Goal: Task Accomplishment & Management: Use online tool/utility

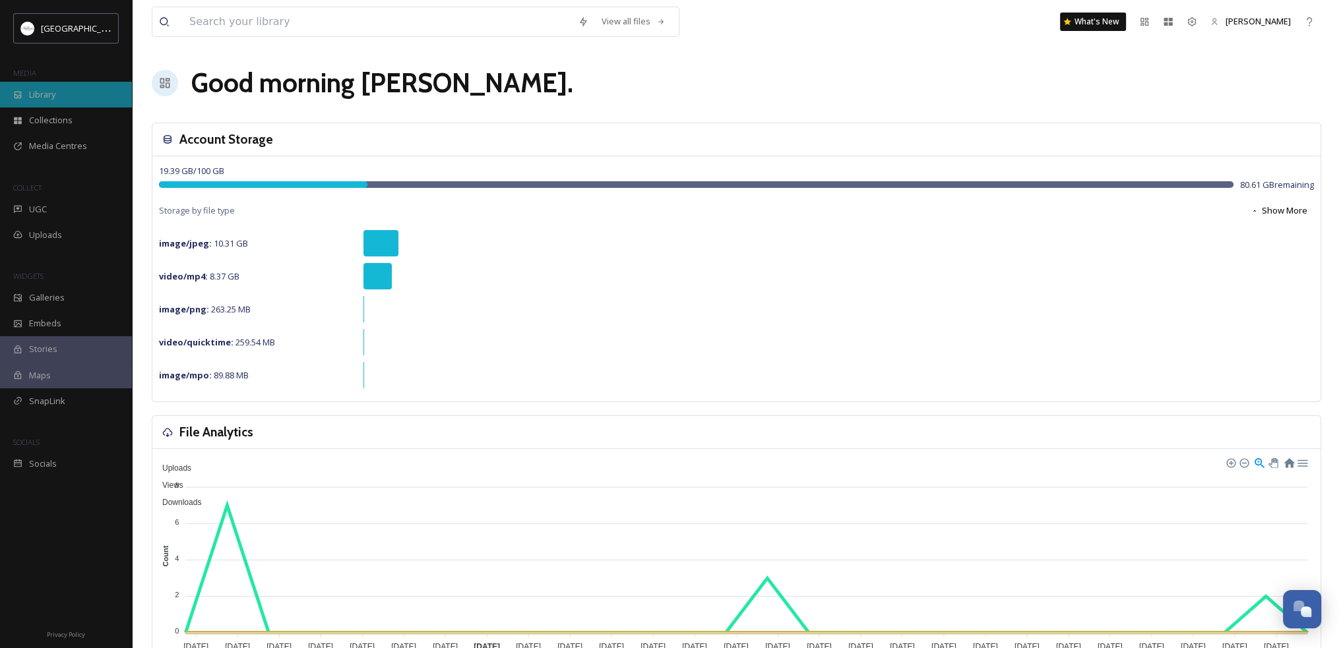
click at [45, 92] on span "Library" at bounding box center [42, 94] width 26 height 13
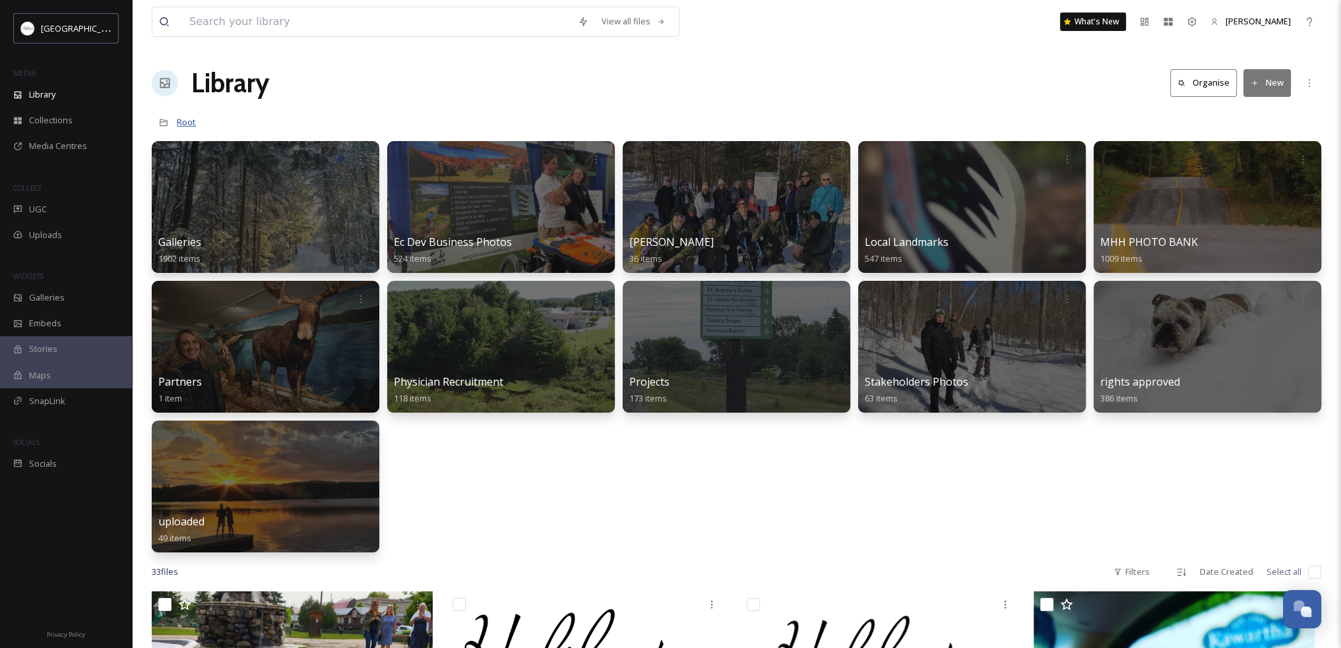
click at [182, 125] on span "Root" at bounding box center [186, 122] width 19 height 12
click at [184, 125] on span "Root" at bounding box center [186, 122] width 19 height 12
click at [169, 81] on icon at bounding box center [165, 83] width 10 height 10
click at [162, 123] on icon at bounding box center [163, 122] width 9 height 9
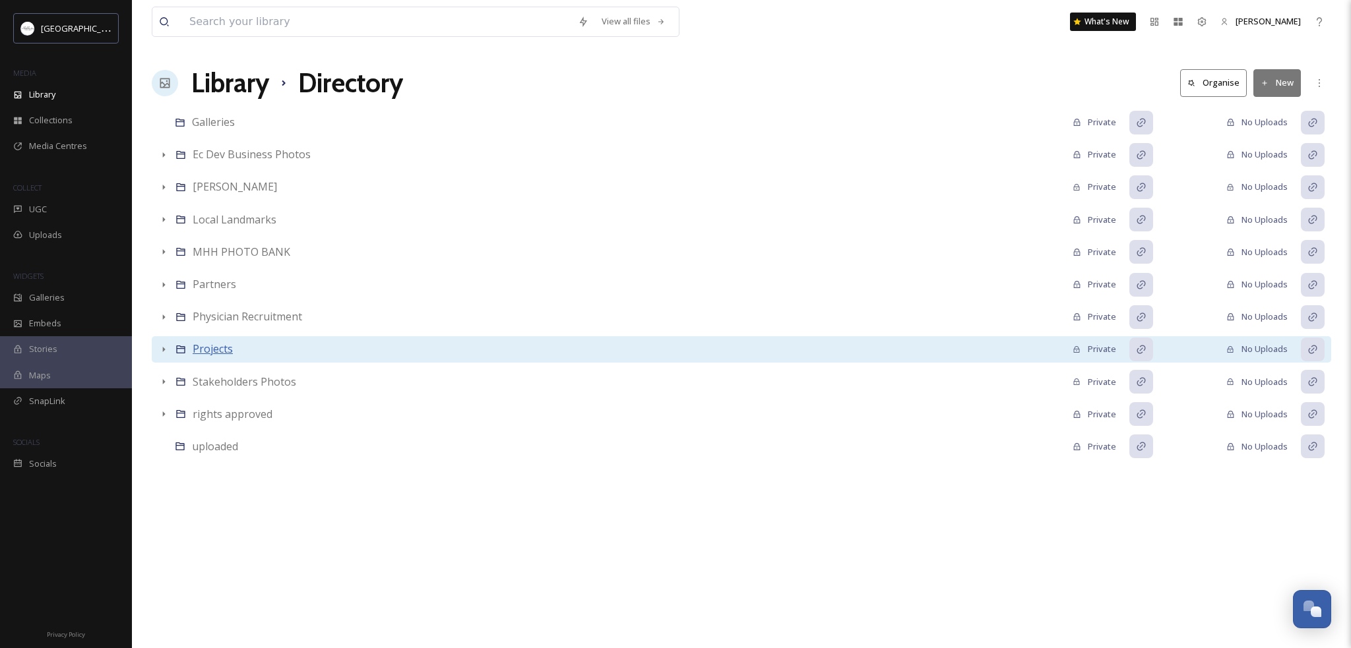
click at [214, 350] on span "Projects" at bounding box center [213, 349] width 40 height 15
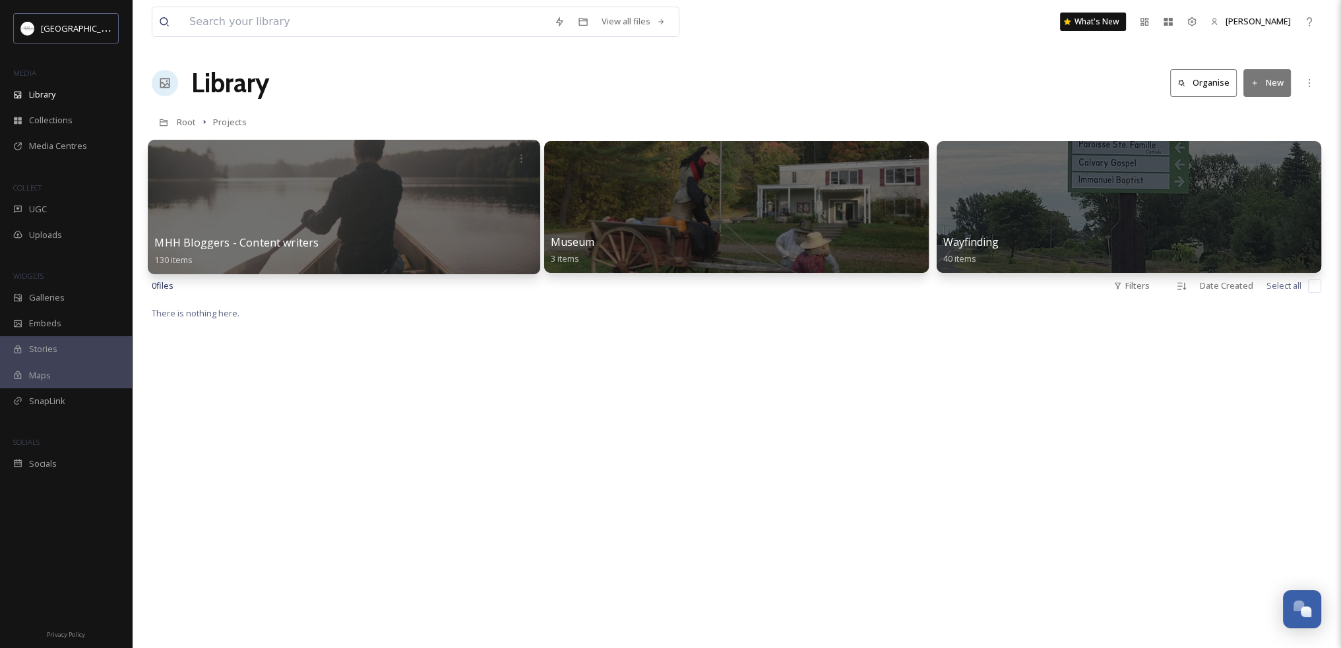
click at [251, 245] on span "MHH Bloggers - Content writers" at bounding box center [236, 242] width 164 height 15
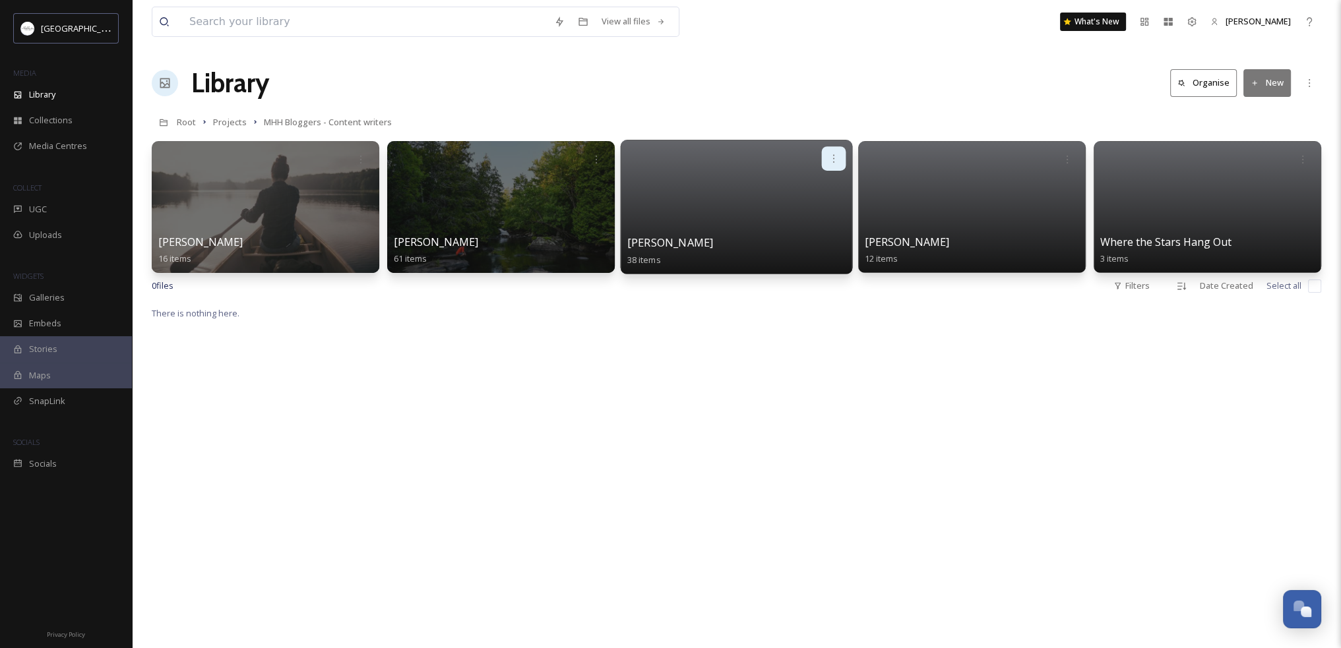
click at [833, 158] on icon at bounding box center [833, 158] width 1 height 8
click at [809, 184] on span "Edit / Share" at bounding box center [801, 187] width 46 height 13
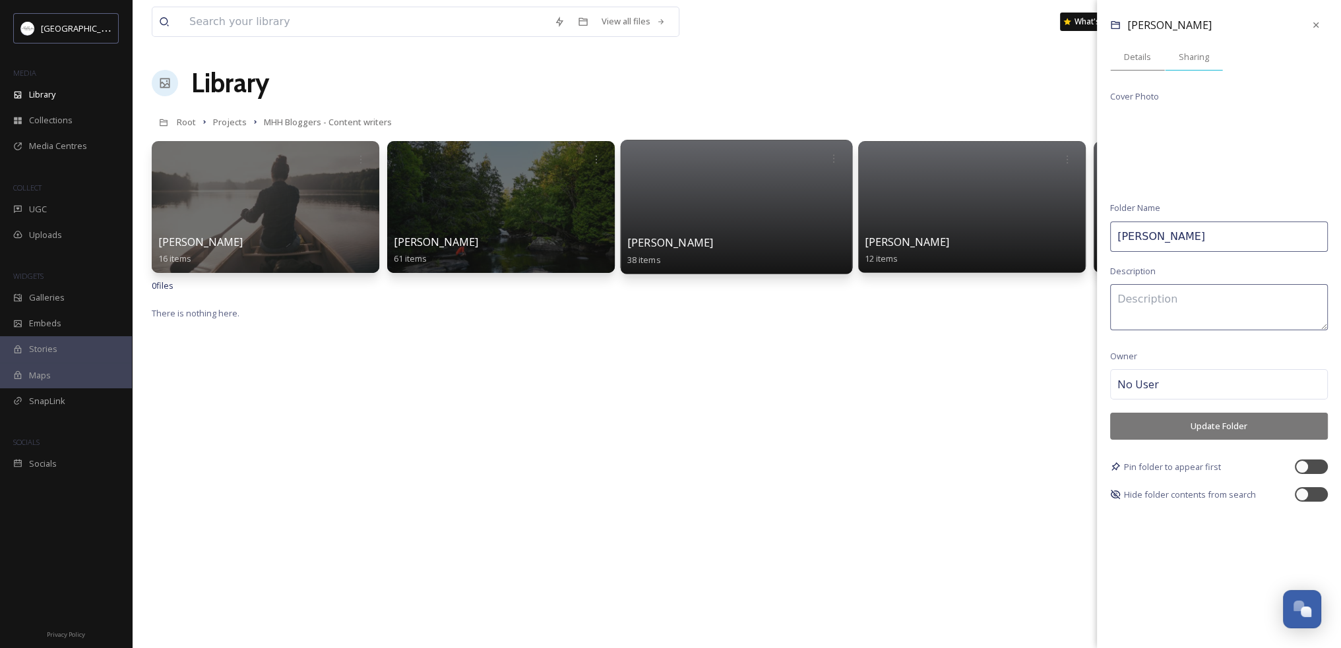
click at [1194, 60] on span "Sharing" at bounding box center [1193, 57] width 30 height 13
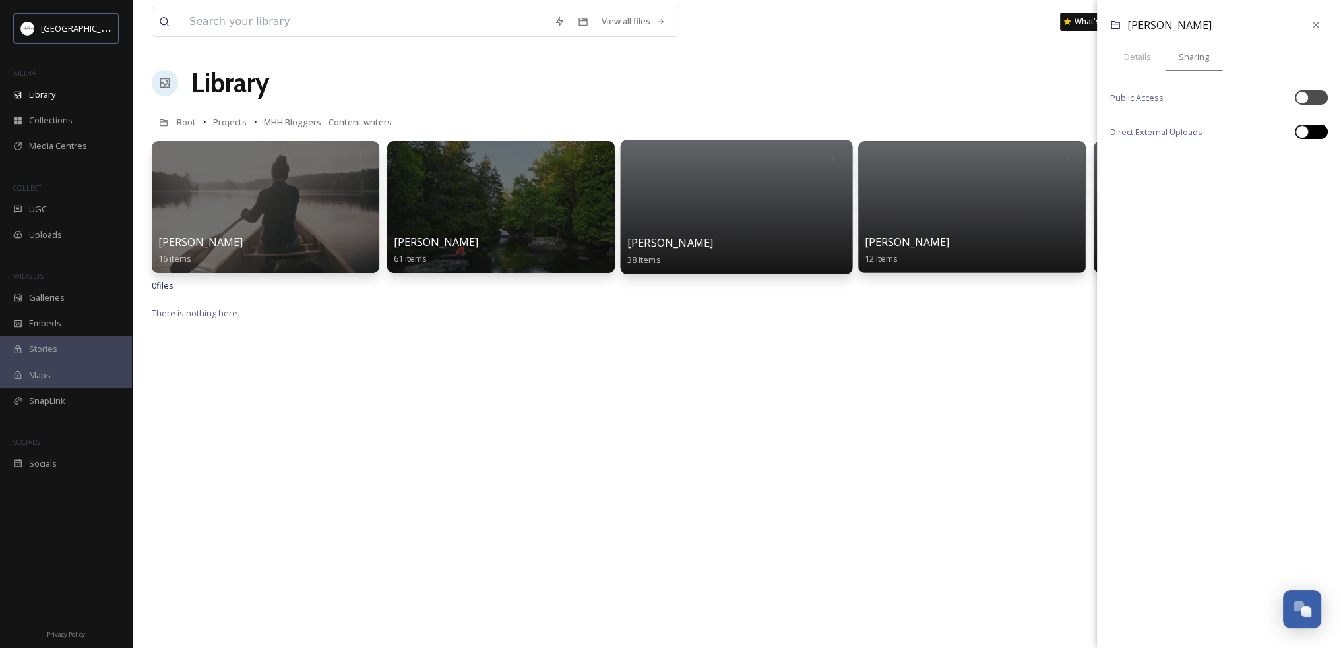
click at [1310, 129] on div at bounding box center [1311, 132] width 33 height 15
checkbox input "true"
click at [1314, 23] on icon at bounding box center [1315, 25] width 11 height 11
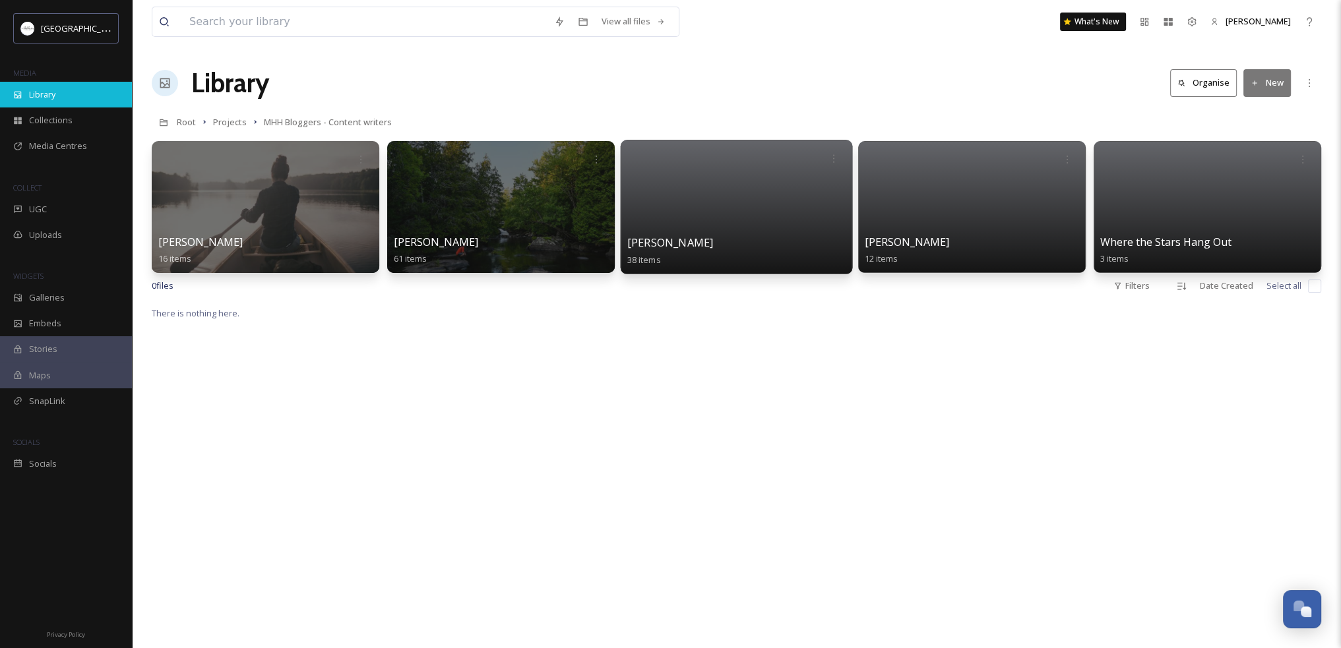
click at [43, 94] on span "Library" at bounding box center [42, 94] width 26 height 13
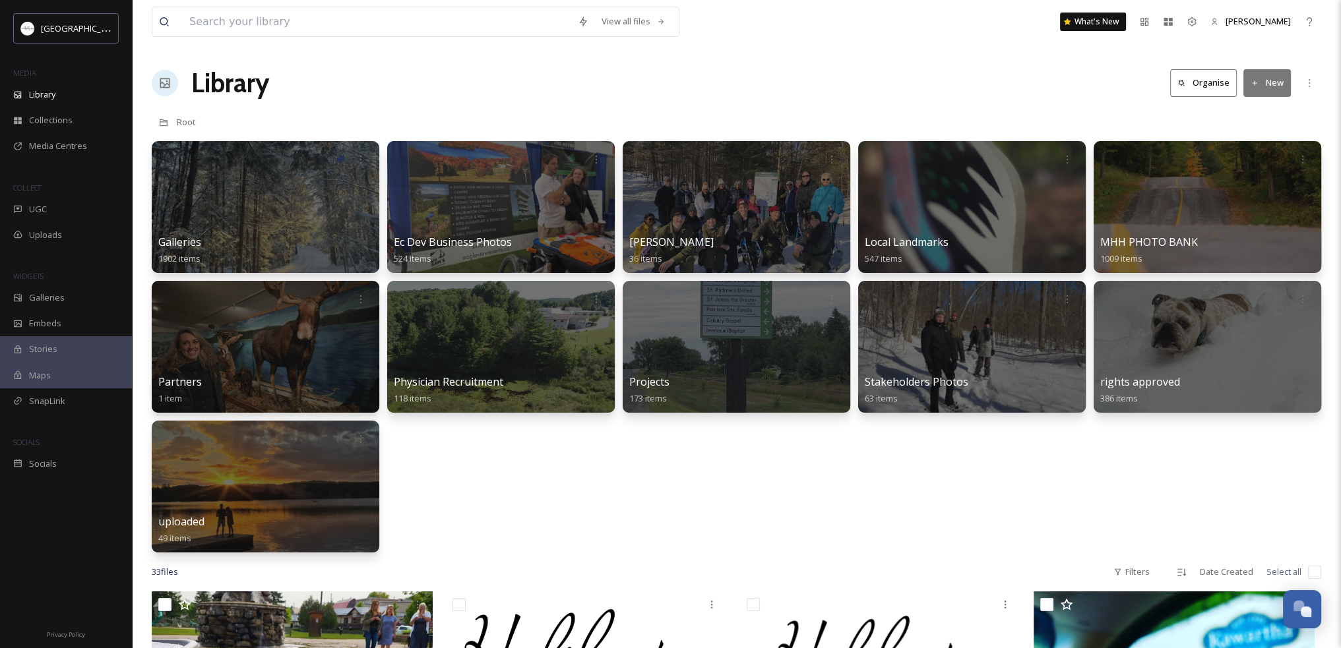
click at [1254, 82] on icon at bounding box center [1254, 82] width 5 height 5
click at [1255, 115] on span "File Upload" at bounding box center [1261, 113] width 44 height 13
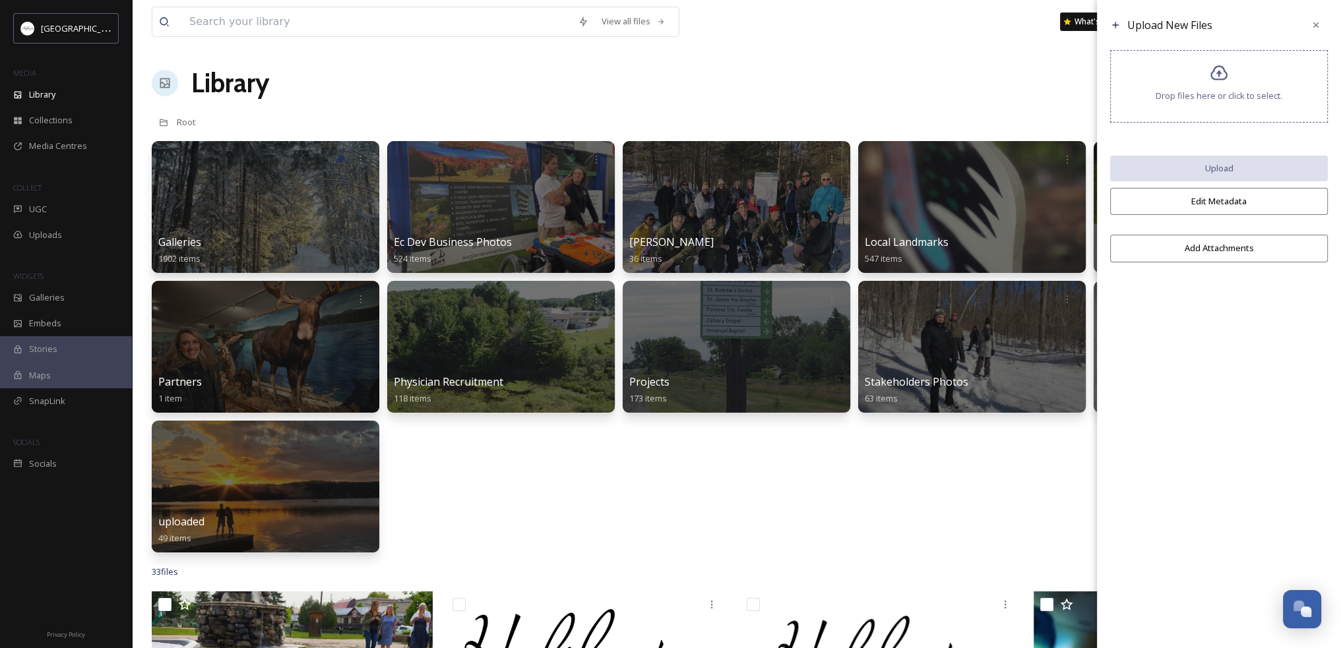
click at [1218, 200] on button "Edit Metadata" at bounding box center [1219, 201] width 218 height 27
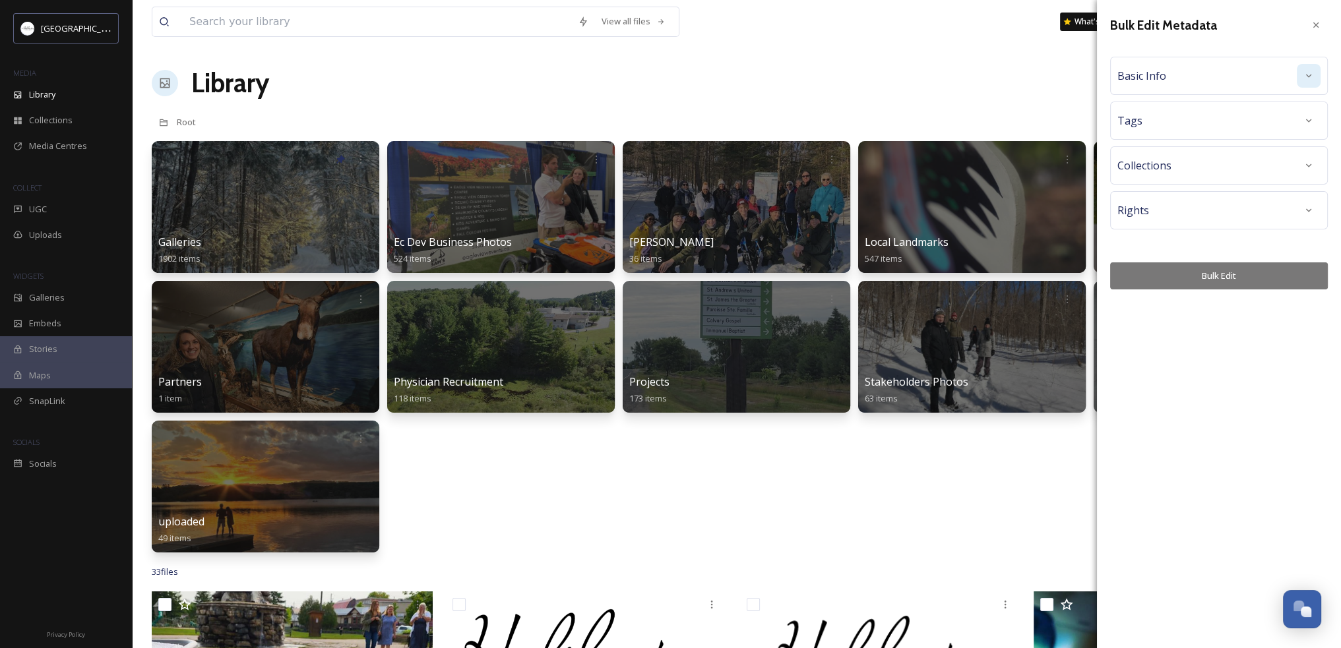
click at [1300, 75] on div at bounding box center [1308, 76] width 24 height 24
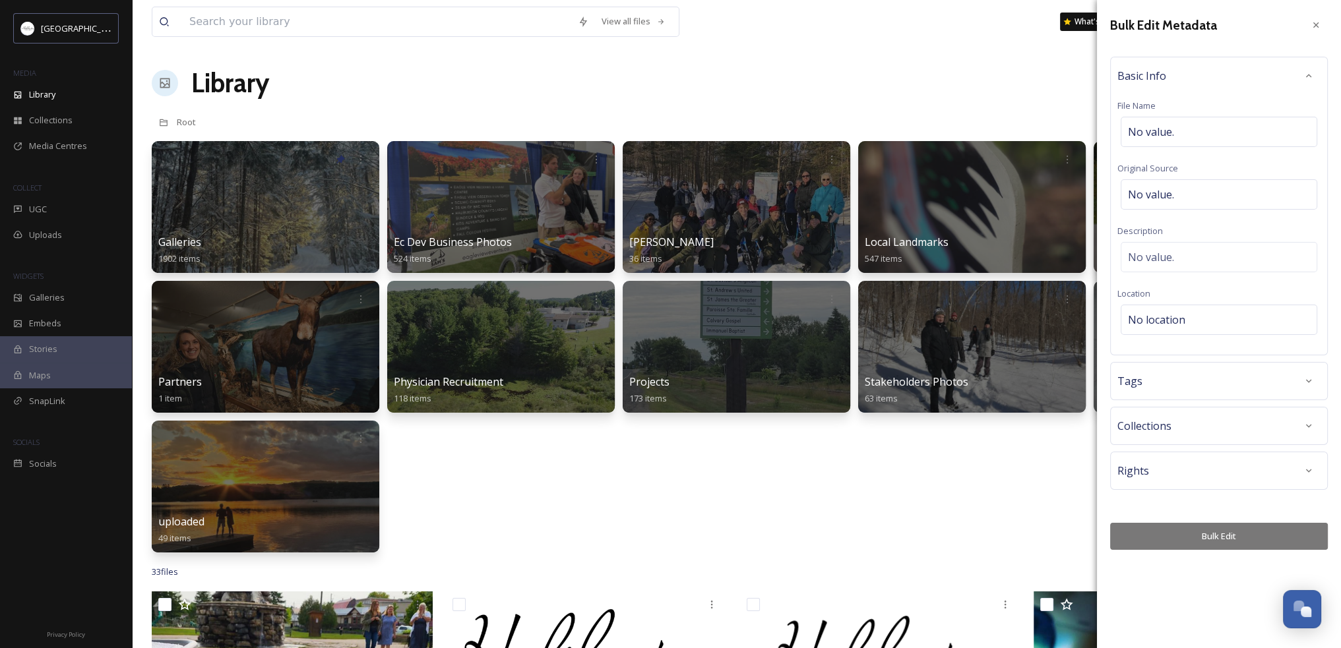
click at [1290, 381] on div "Tags" at bounding box center [1218, 381] width 203 height 24
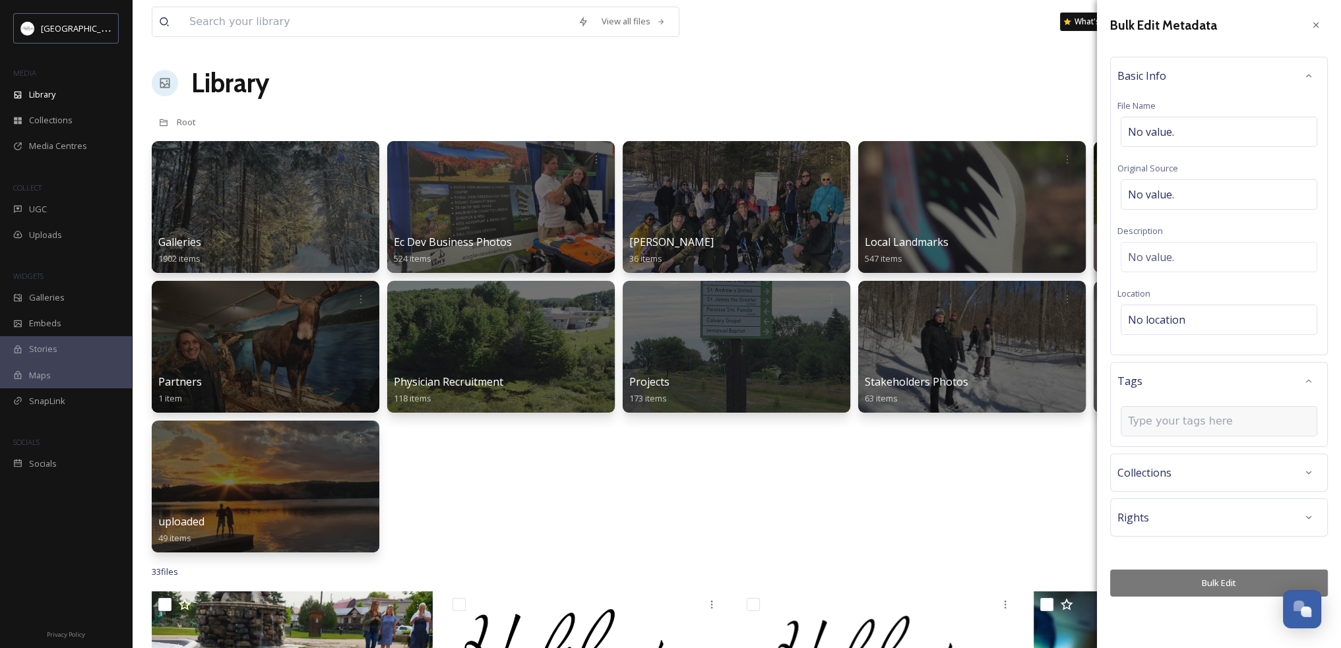
click at [1209, 422] on input at bounding box center [1194, 421] width 132 height 16
click at [767, 96] on div "Library Organise New" at bounding box center [736, 83] width 1169 height 40
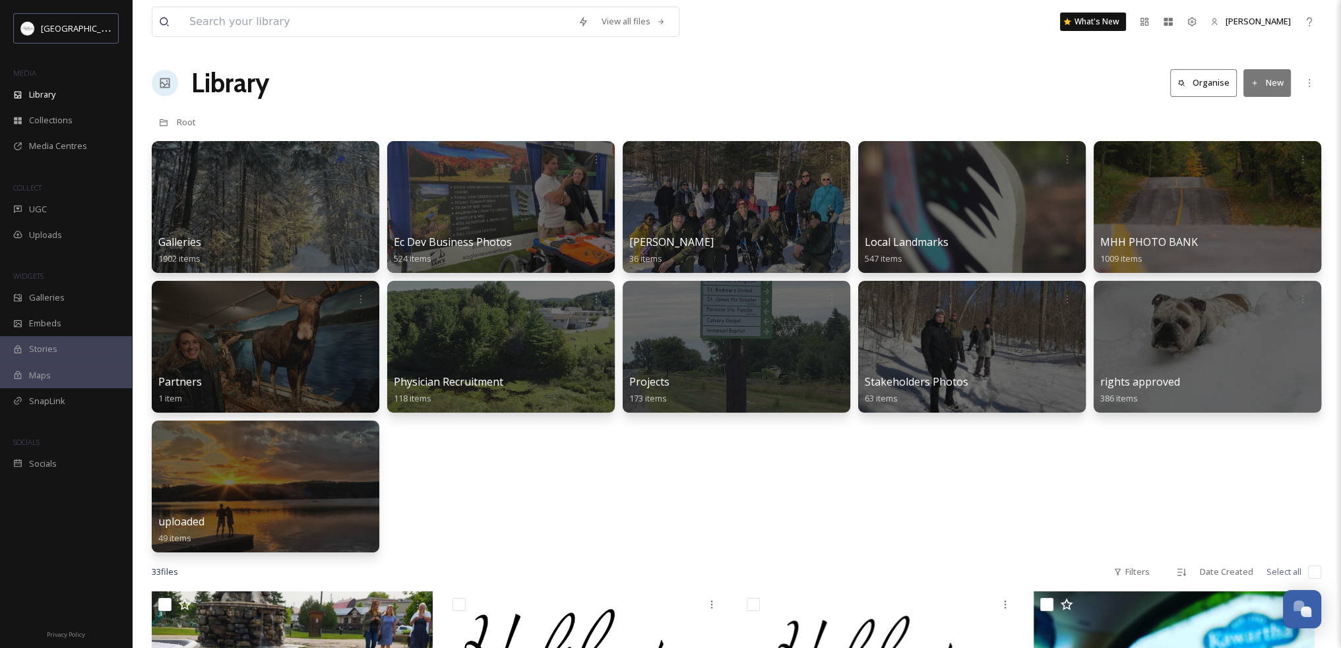
click at [1208, 84] on button "Organise" at bounding box center [1203, 82] width 67 height 27
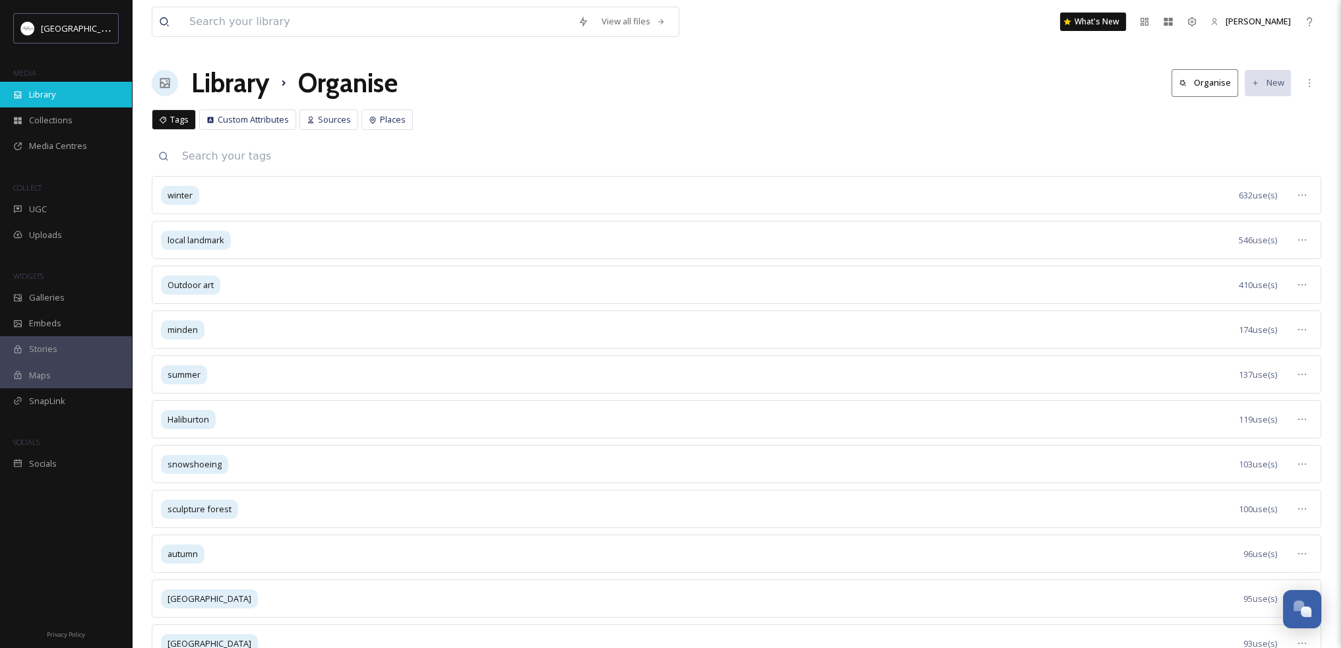
click at [52, 92] on span "Library" at bounding box center [42, 94] width 26 height 13
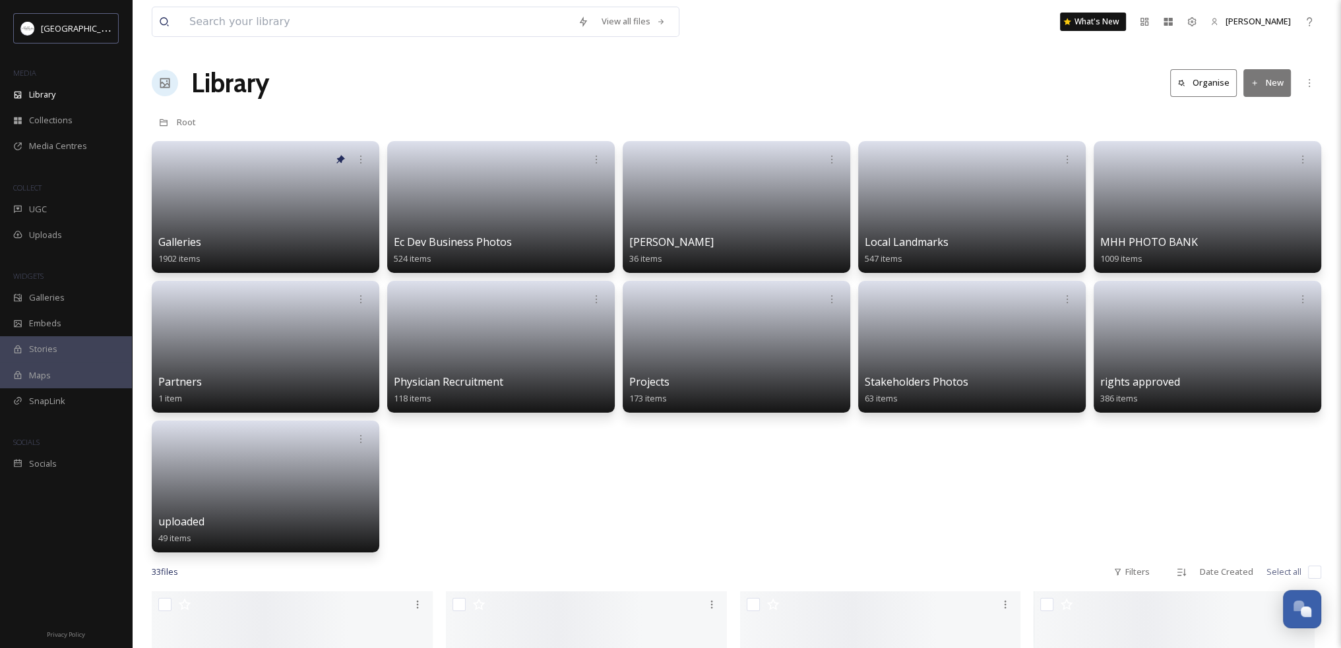
click at [1256, 81] on icon at bounding box center [1254, 83] width 9 height 9
click at [1252, 111] on span "File Upload" at bounding box center [1261, 113] width 44 height 13
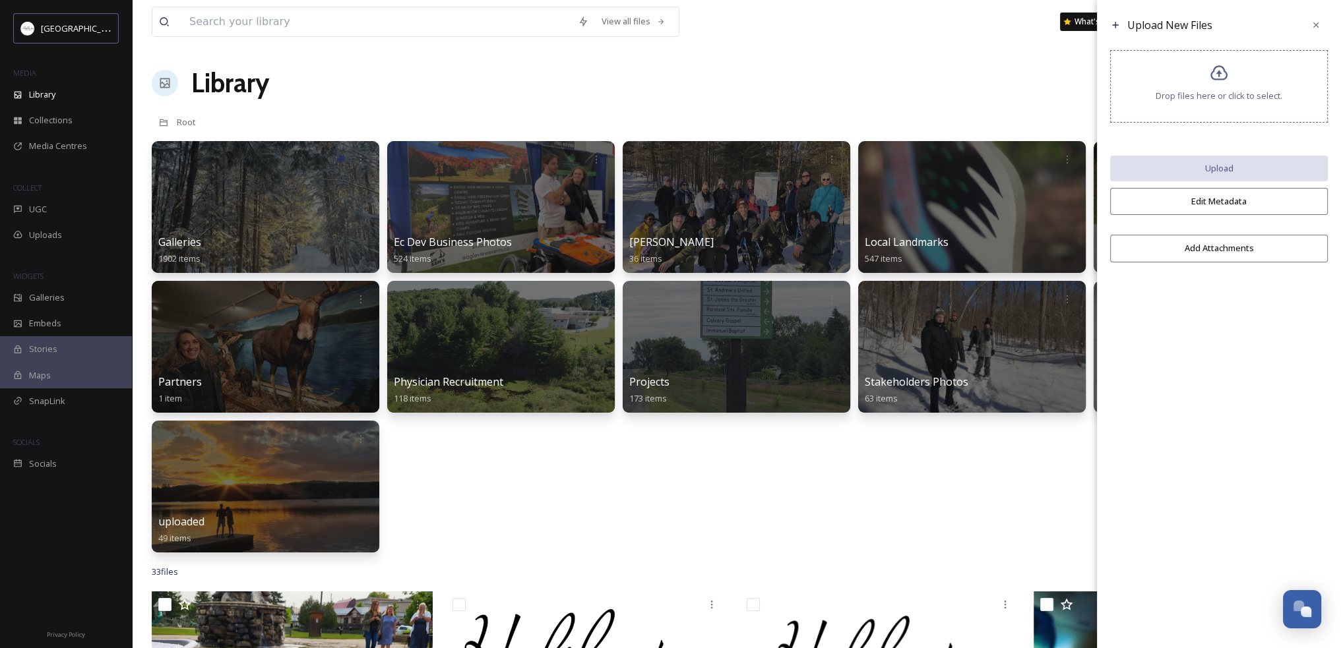
click at [1225, 249] on button "Add Attachments" at bounding box center [1219, 248] width 218 height 27
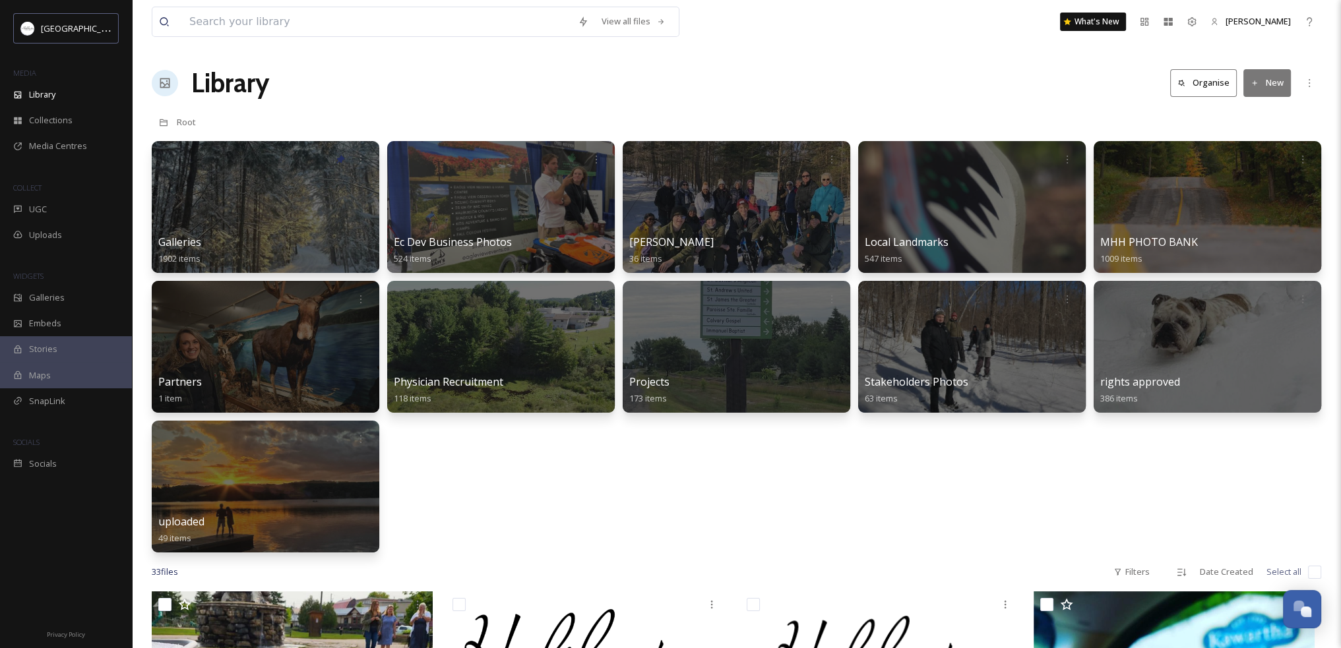
click at [1050, 89] on div "Library Organise New" at bounding box center [736, 83] width 1169 height 40
click at [1264, 84] on button "New" at bounding box center [1266, 82] width 47 height 27
click at [1264, 115] on span "File Upload" at bounding box center [1261, 113] width 44 height 13
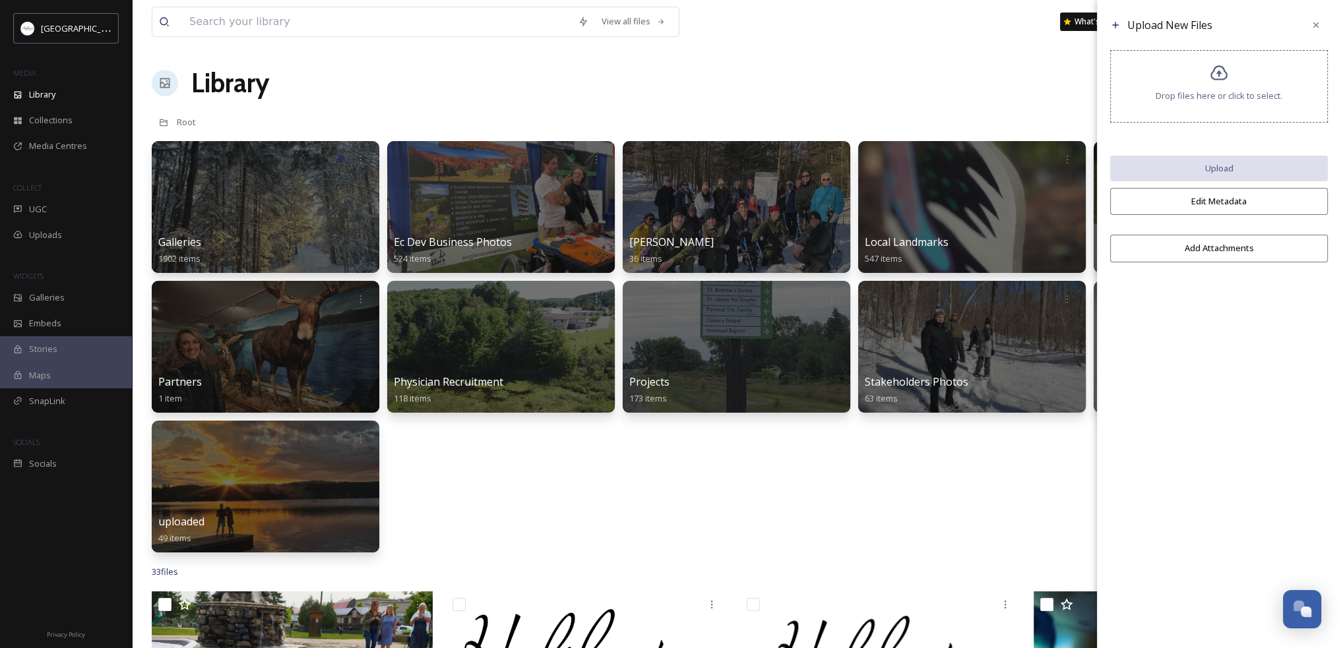
click at [1229, 202] on button "Edit Metadata" at bounding box center [1219, 201] width 218 height 27
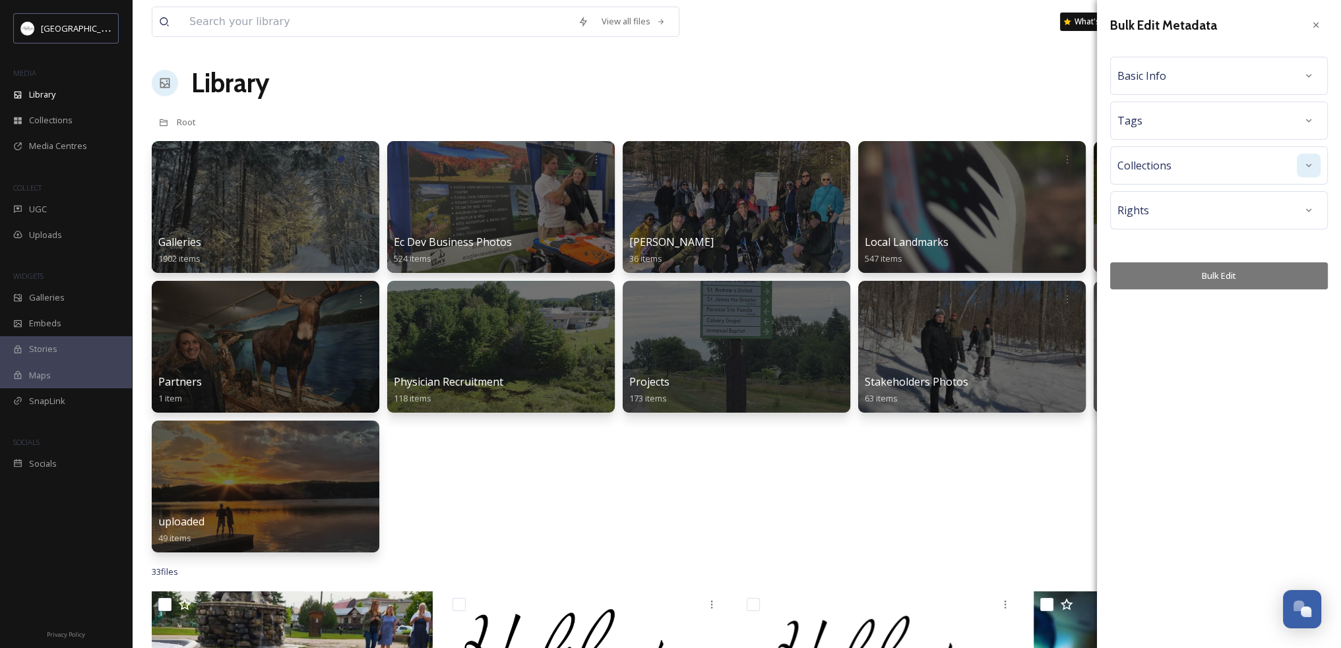
click at [1306, 162] on icon at bounding box center [1308, 165] width 11 height 11
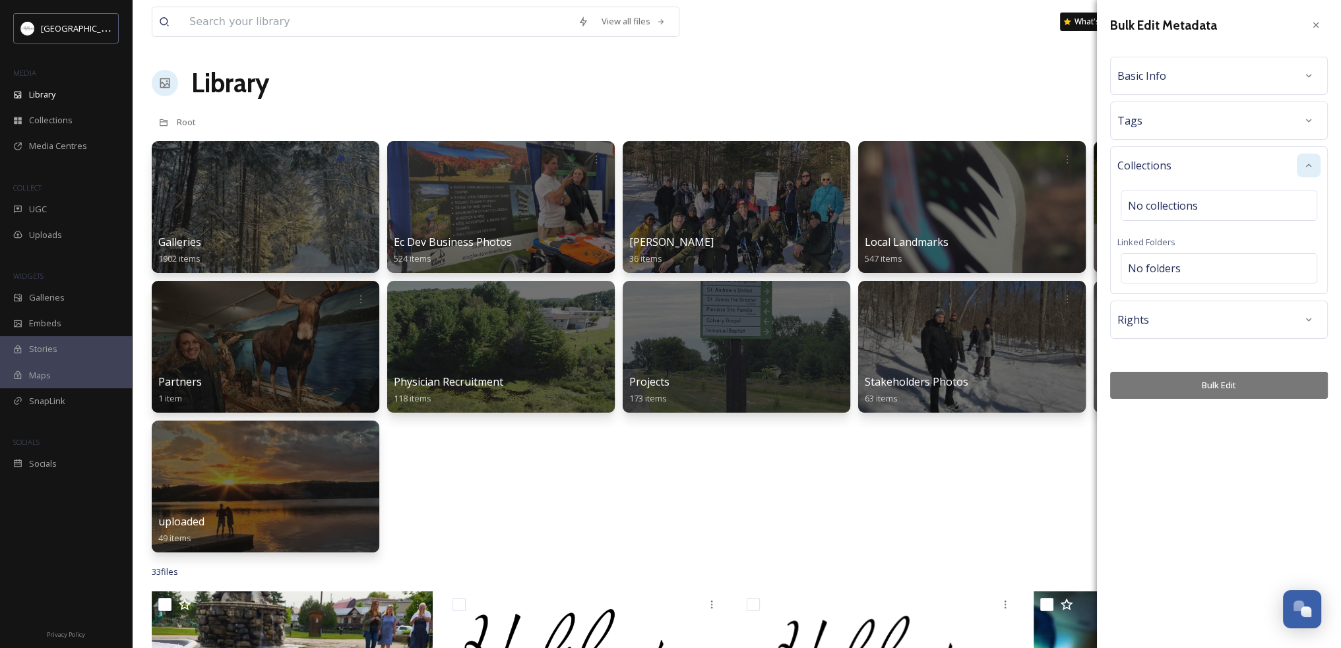
click at [1231, 118] on div "Tags" at bounding box center [1218, 121] width 203 height 24
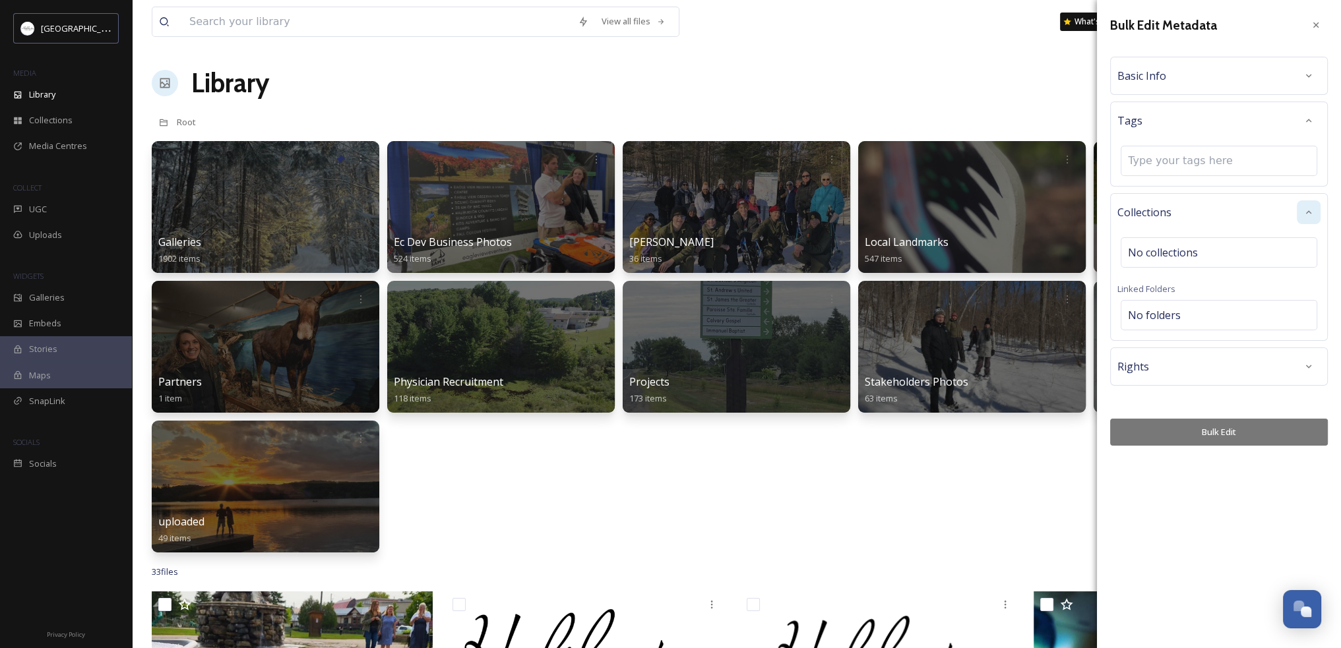
click at [1239, 71] on div "Basic Info" at bounding box center [1218, 76] width 203 height 24
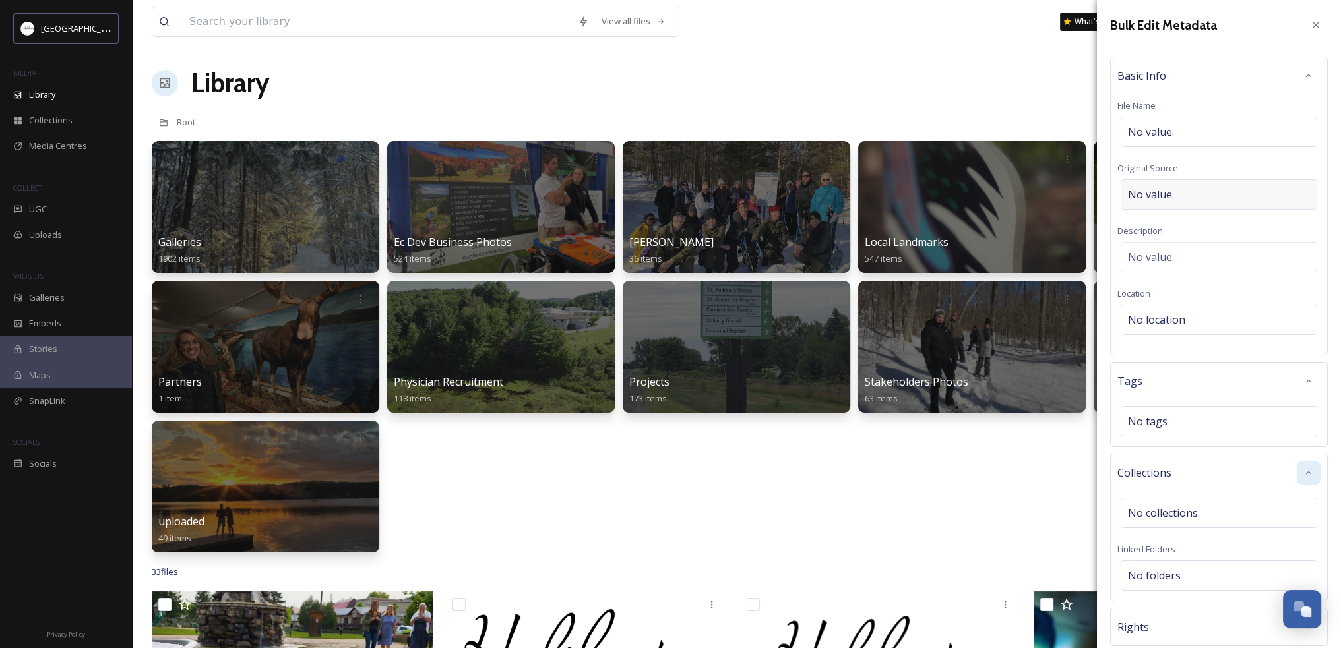
click at [1199, 191] on div "No value." at bounding box center [1218, 194] width 197 height 30
